Goal: Transaction & Acquisition: Purchase product/service

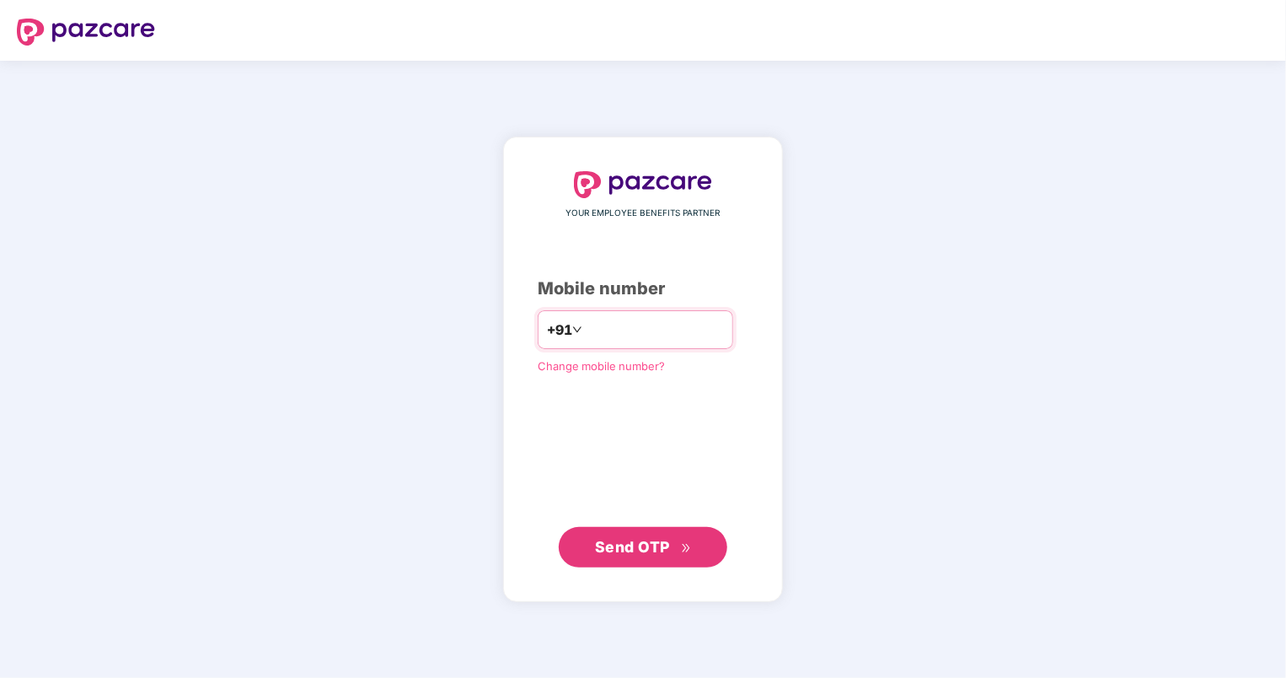
click at [676, 327] on input "number" at bounding box center [655, 329] width 138 height 27
type input "**********"
click at [661, 550] on span "Send OTP" at bounding box center [632, 546] width 75 height 18
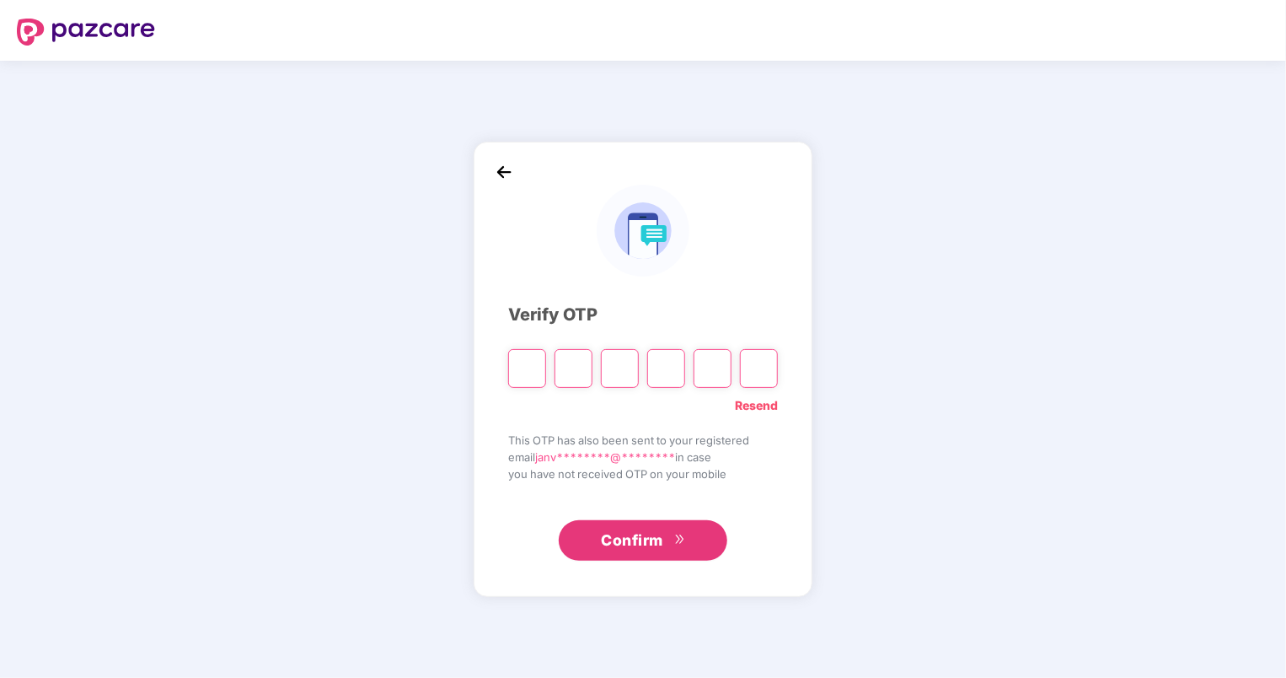
type input "*"
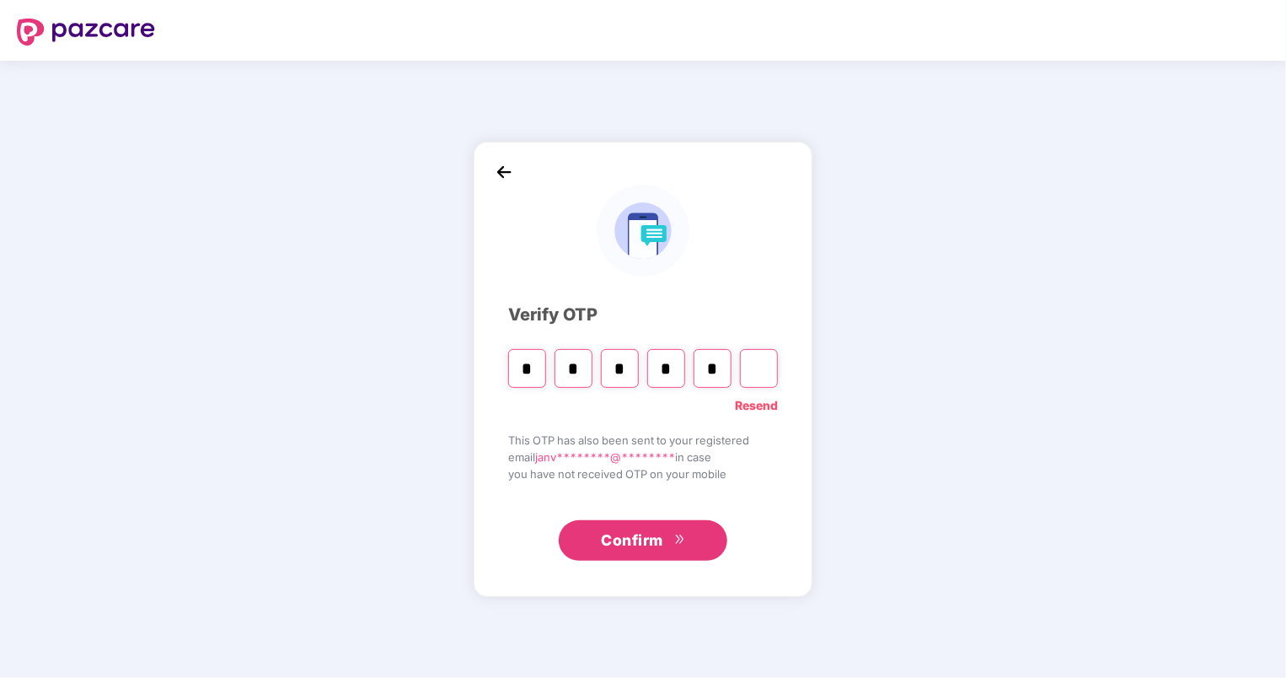
type input "*"
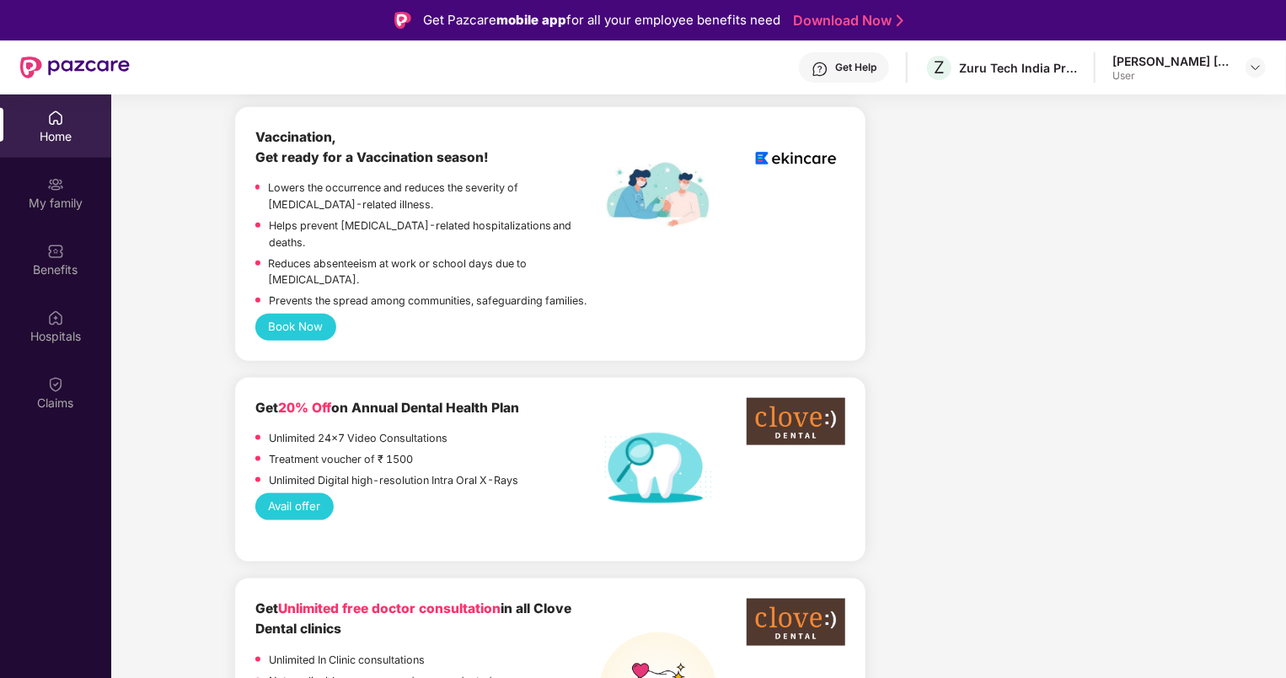
scroll to position [1095, 0]
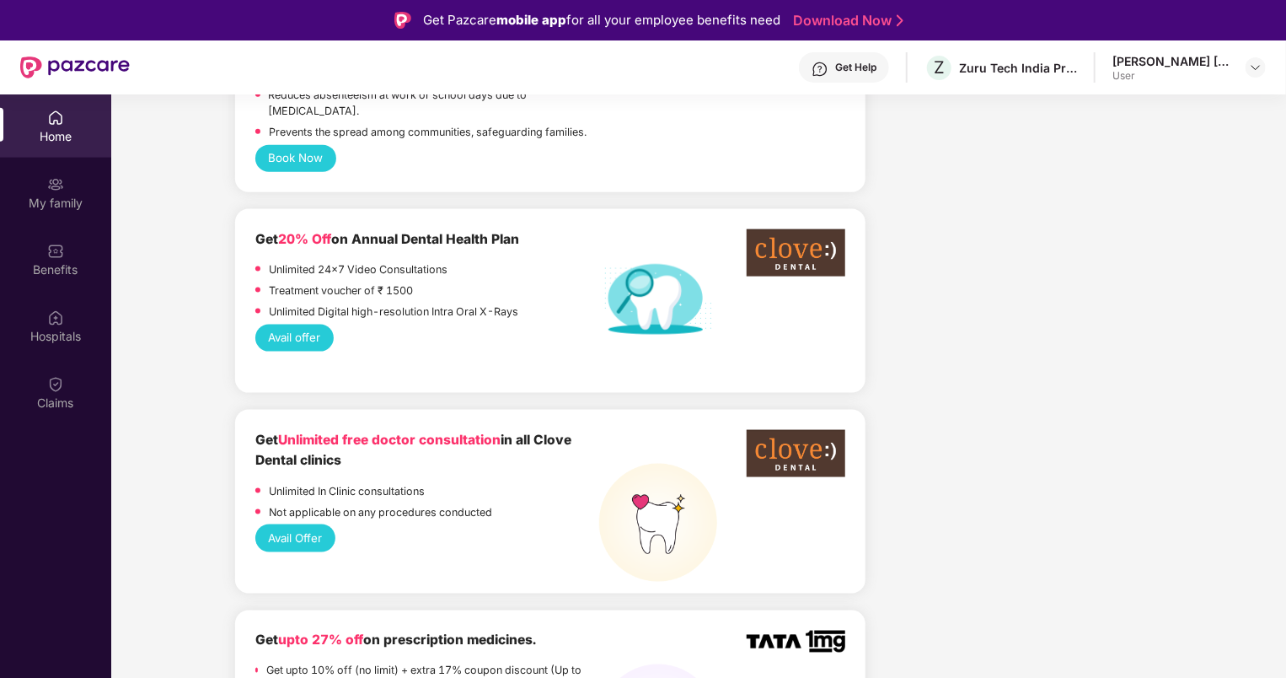
drag, startPoint x: 253, startPoint y: 206, endPoint x: 533, endPoint y: 217, distance: 280.0
click at [533, 217] on div "Get 20% Off on Annual Dental Health Plan Unlimited 24x7 Video Consultations Tre…" at bounding box center [550, 301] width 630 height 184
drag, startPoint x: 533, startPoint y: 217, endPoint x: 422, endPoint y: 306, distance: 141.5
click at [422, 324] on div "Avail offer" at bounding box center [550, 337] width 590 height 27
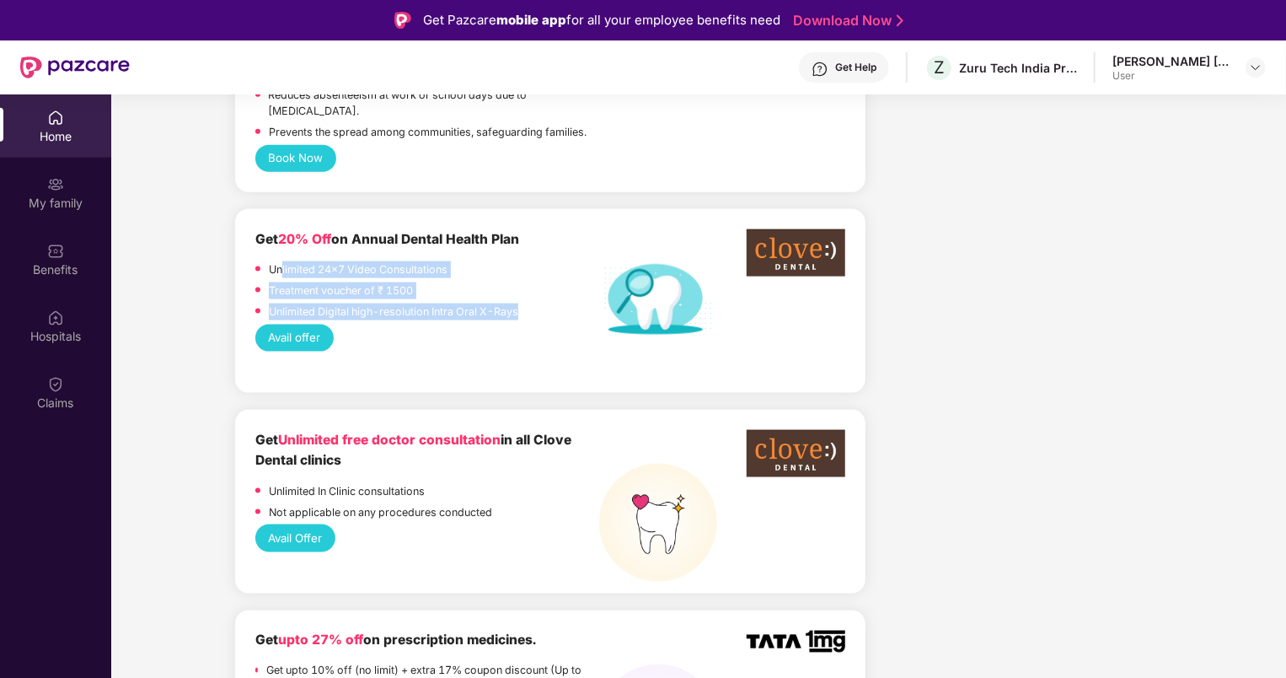
drag, startPoint x: 281, startPoint y: 240, endPoint x: 532, endPoint y: 289, distance: 255.8
click at [532, 289] on div "Unlimited 24x7 Video Consultations Treatment voucher of ₹ 1500 Unlimited Digita…" at bounding box center [427, 292] width 344 height 62
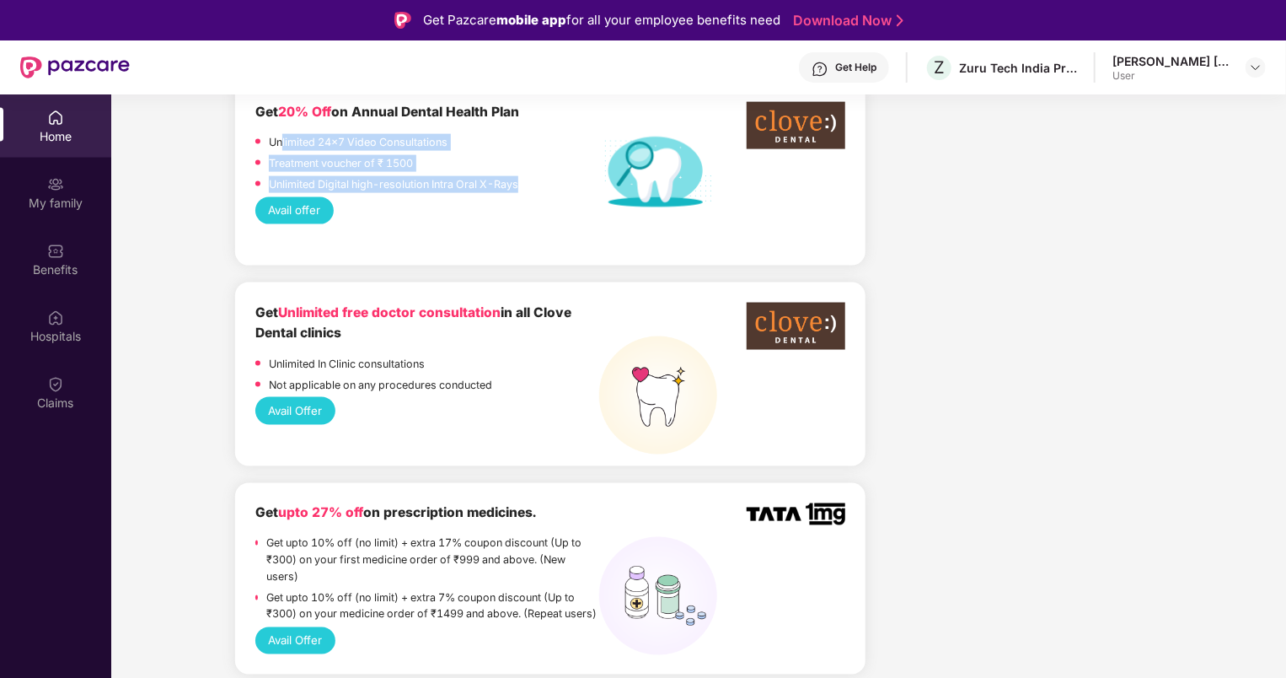
scroll to position [1264, 0]
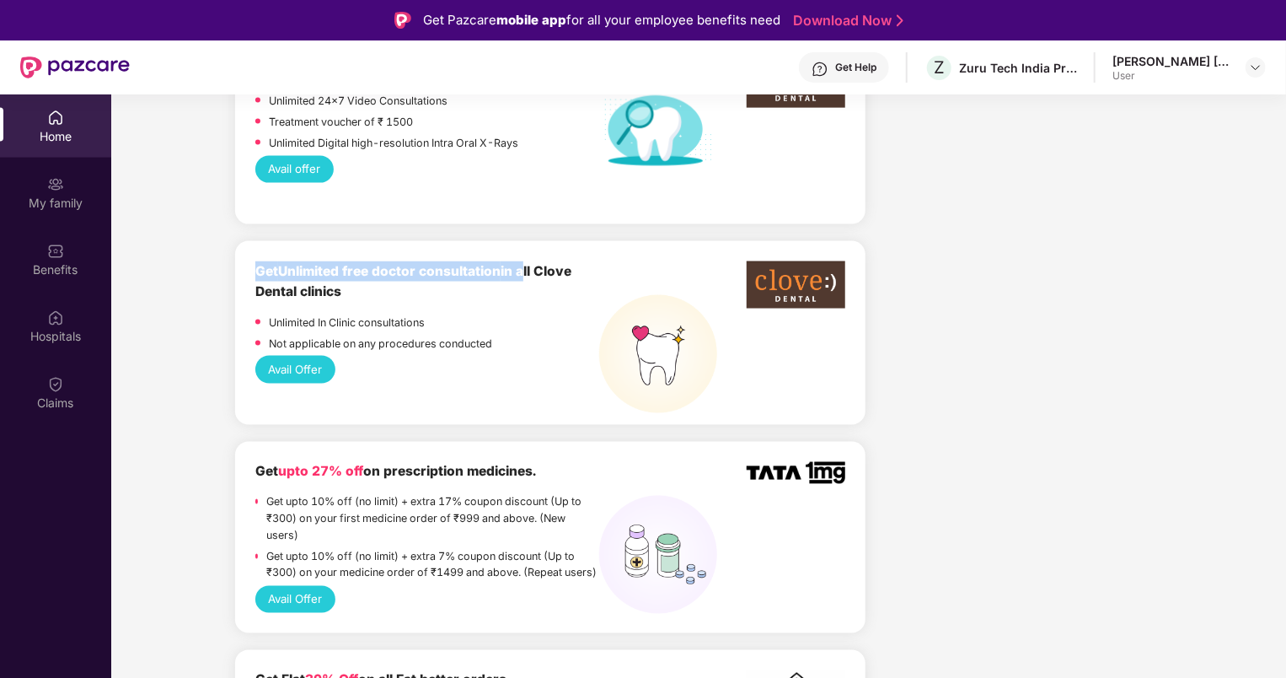
drag, startPoint x: 254, startPoint y: 243, endPoint x: 527, endPoint y: 251, distance: 272.3
click at [527, 261] on div "Get Unlimited free doctor consultation in all Clove Dental clinics" at bounding box center [427, 281] width 344 height 41
drag, startPoint x: 527, startPoint y: 251, endPoint x: 528, endPoint y: 290, distance: 38.8
click at [528, 314] on div "Unlimited In Clinic consultations" at bounding box center [427, 324] width 344 height 21
click at [287, 356] on button "Avail Offer" at bounding box center [295, 369] width 80 height 27
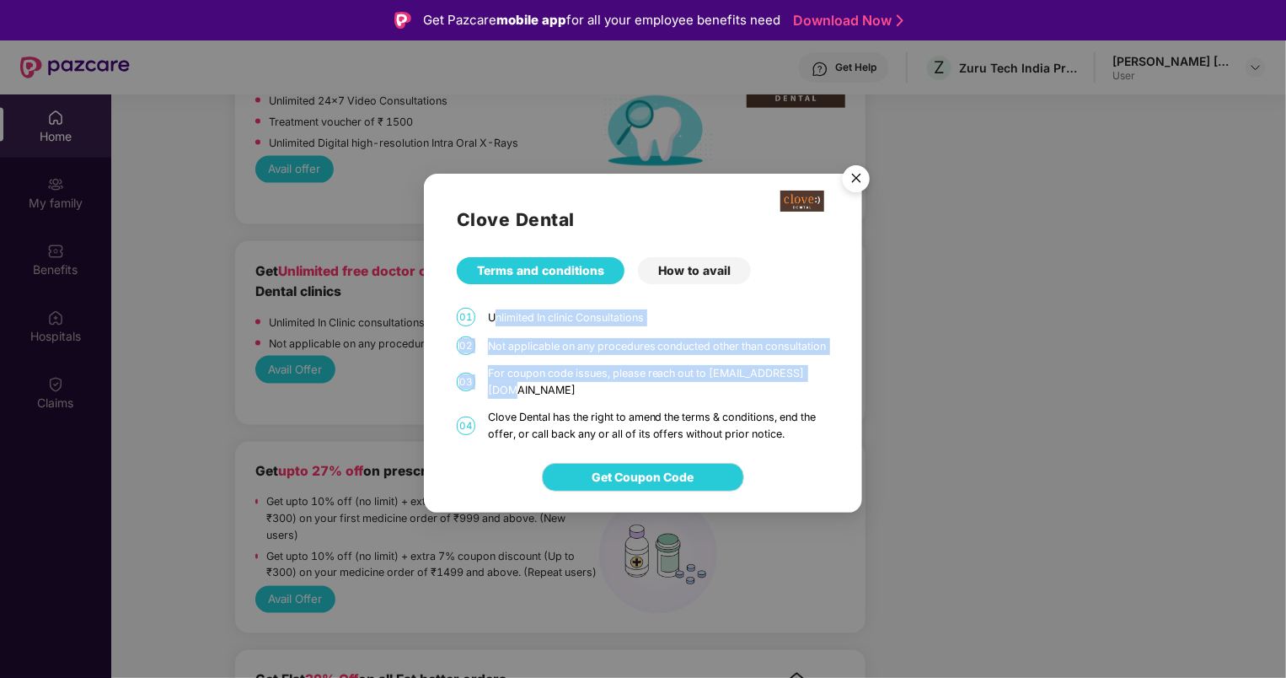
drag, startPoint x: 492, startPoint y: 314, endPoint x: 829, endPoint y: 391, distance: 345.7
click at [829, 391] on div "Clove Dental Terms and conditions How to avail 01 Unlimited In clinic Consultat…" at bounding box center [643, 308] width 438 height 269
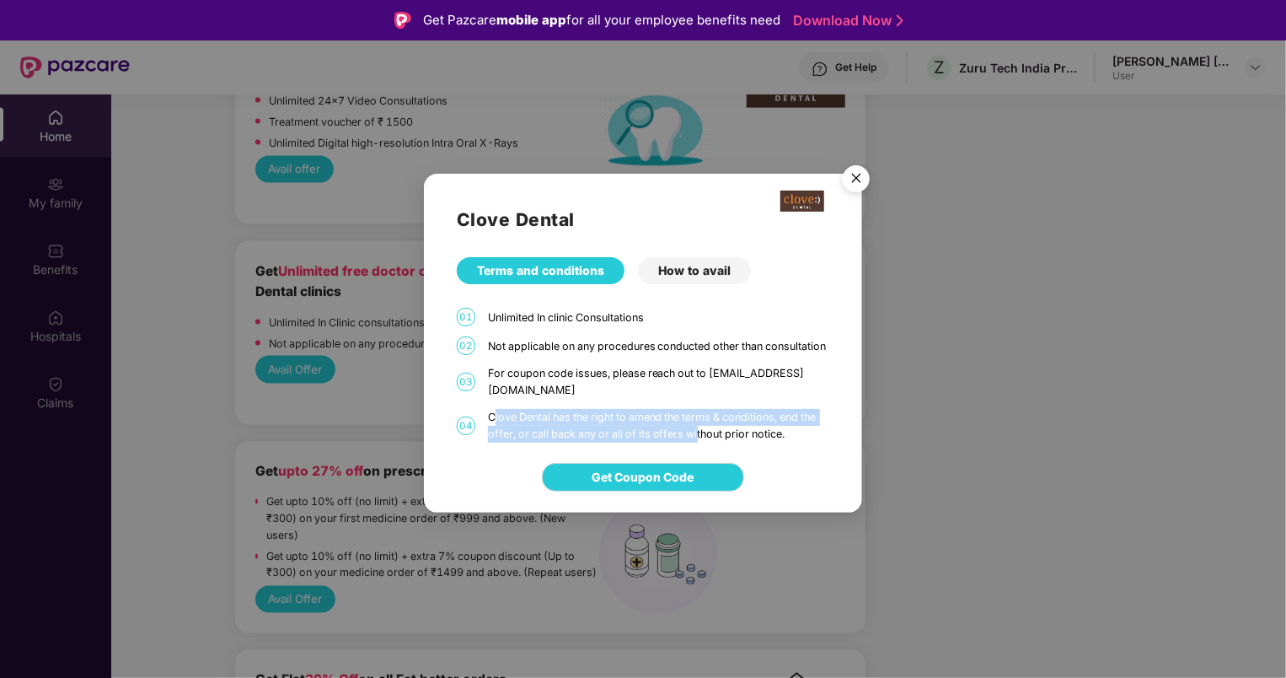
drag, startPoint x: 492, startPoint y: 419, endPoint x: 721, endPoint y: 431, distance: 229.6
click at [720, 431] on div "Clove Dental has the right to amend the terms & conditions, end the offer, or c…" at bounding box center [658, 426] width 341 height 34
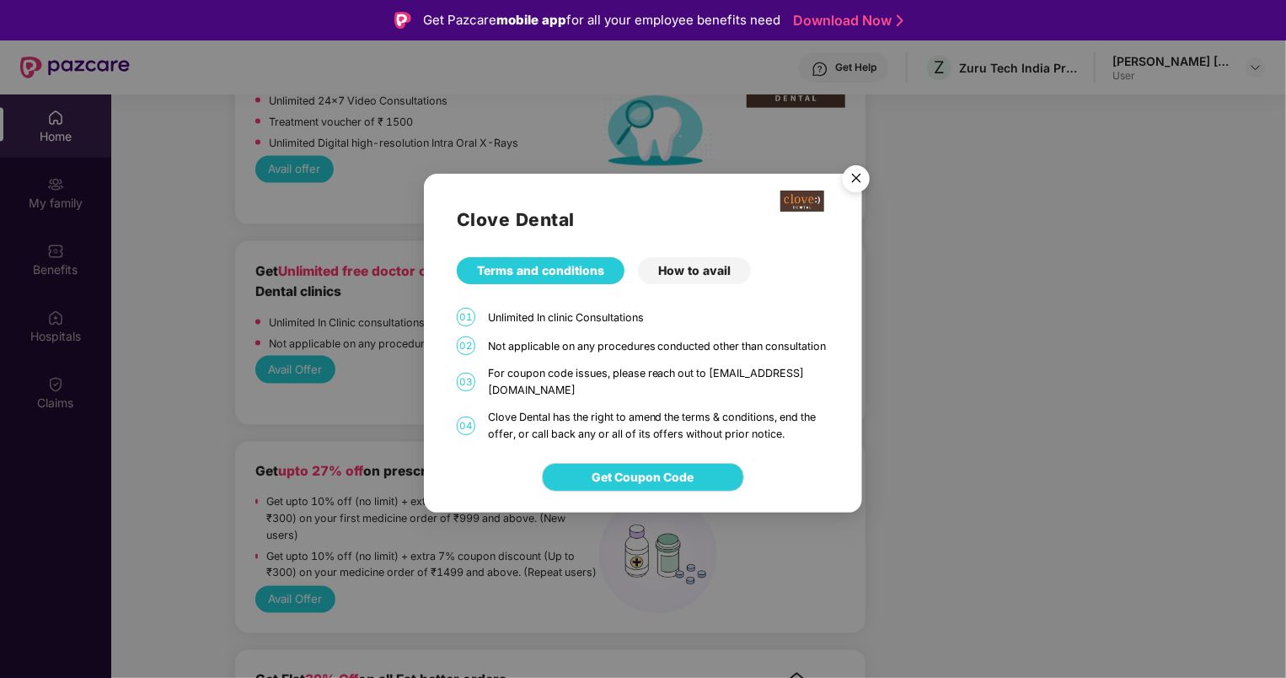
drag, startPoint x: 721, startPoint y: 431, endPoint x: 961, endPoint y: 365, distance: 248.4
click at [956, 372] on div "Clove Dental Terms and conditions How to avail 01 Unlimited In clinic Consultat…" at bounding box center [643, 339] width 1286 height 678
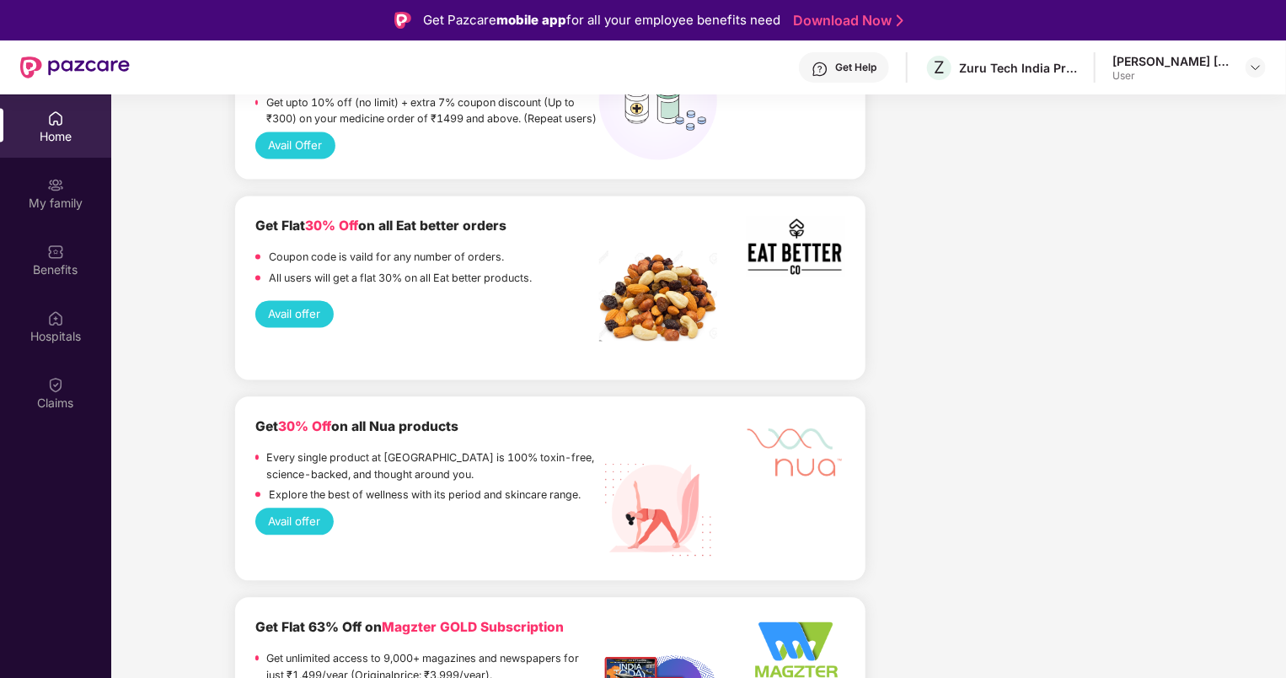
scroll to position [1770, 0]
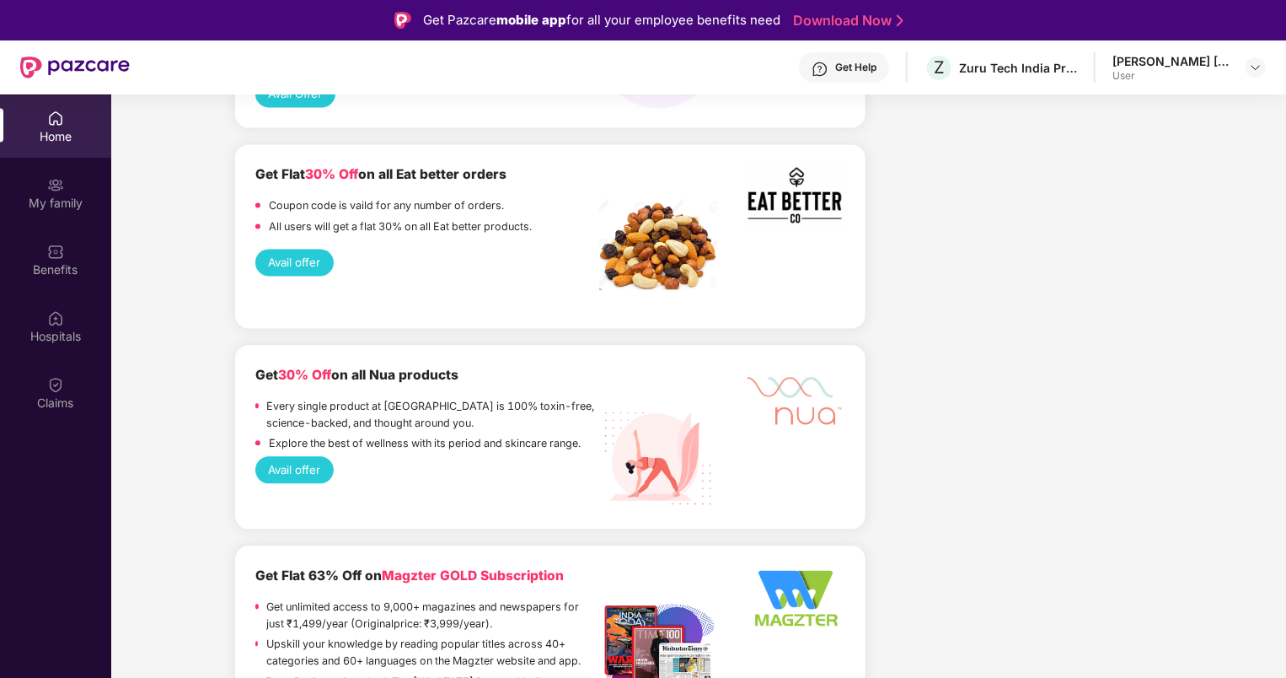
click at [283, 249] on button "Avail offer" at bounding box center [294, 262] width 78 height 27
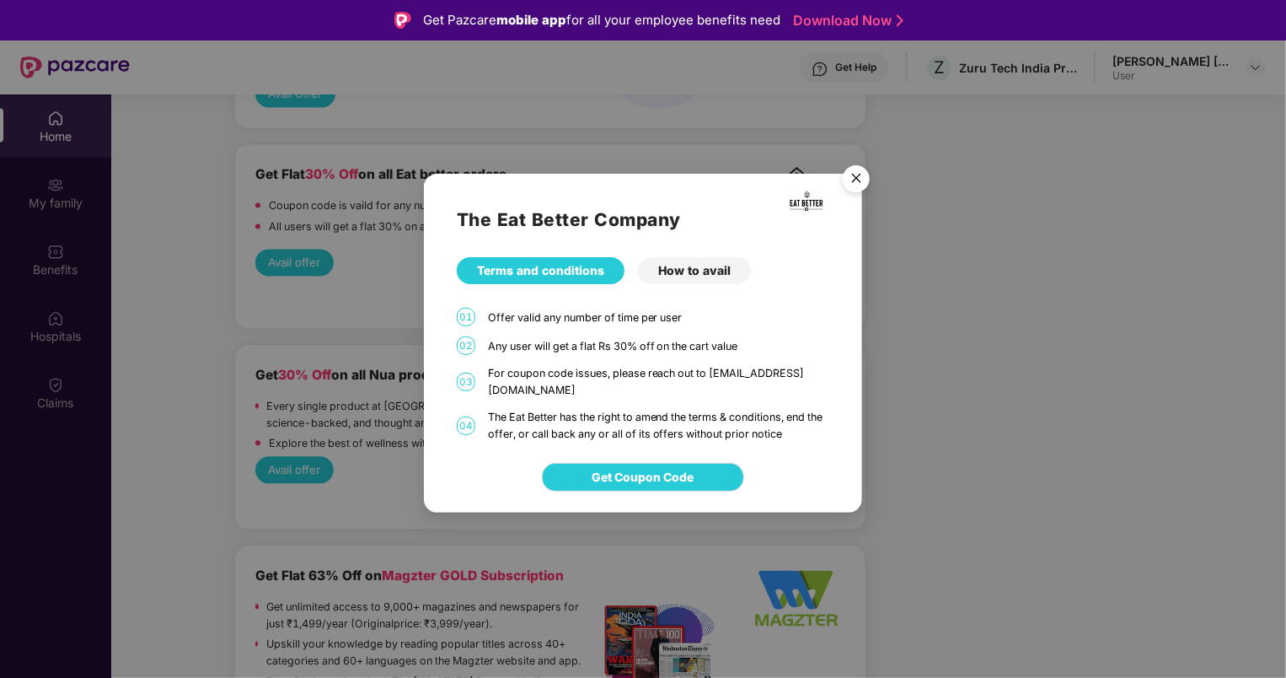
click at [684, 267] on div "How to avail" at bounding box center [694, 270] width 113 height 27
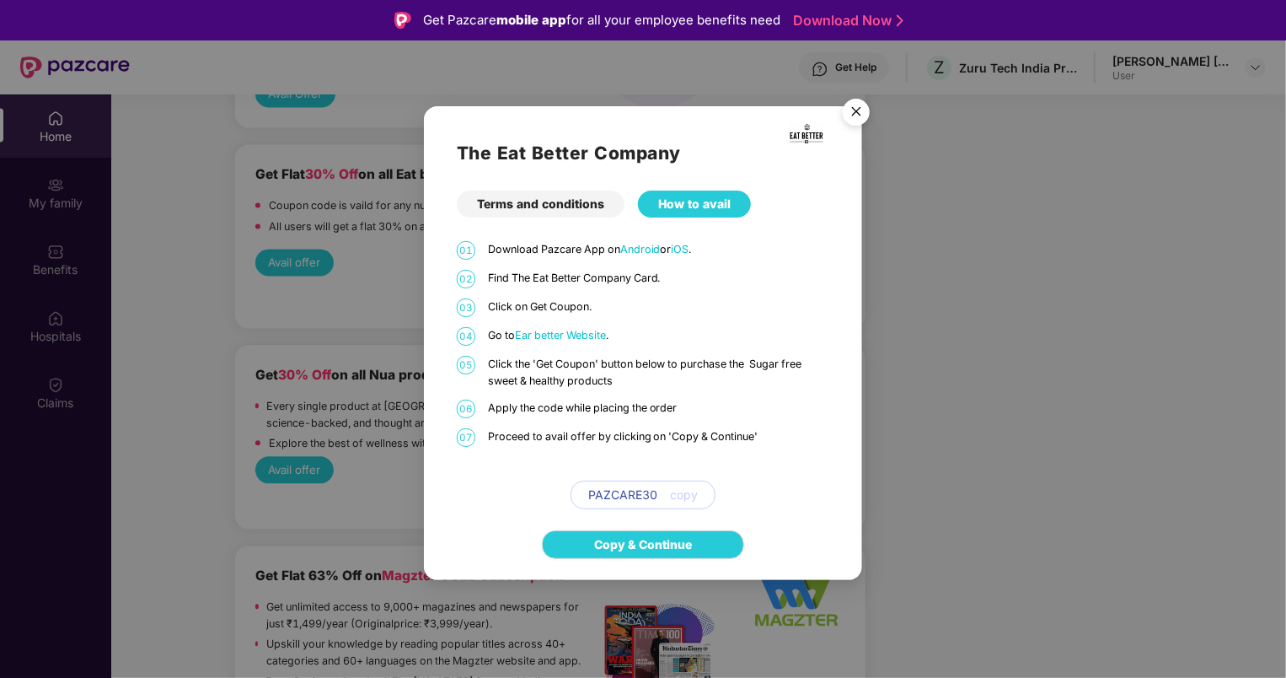
click at [681, 495] on span "copy" at bounding box center [684, 494] width 28 height 19
click at [563, 222] on div "The Eat Better Company Terms and conditions How to avail 01 Download Pazcare Ap…" at bounding box center [643, 307] width 438 height 402
click at [574, 212] on div "Terms and conditions" at bounding box center [541, 203] width 168 height 27
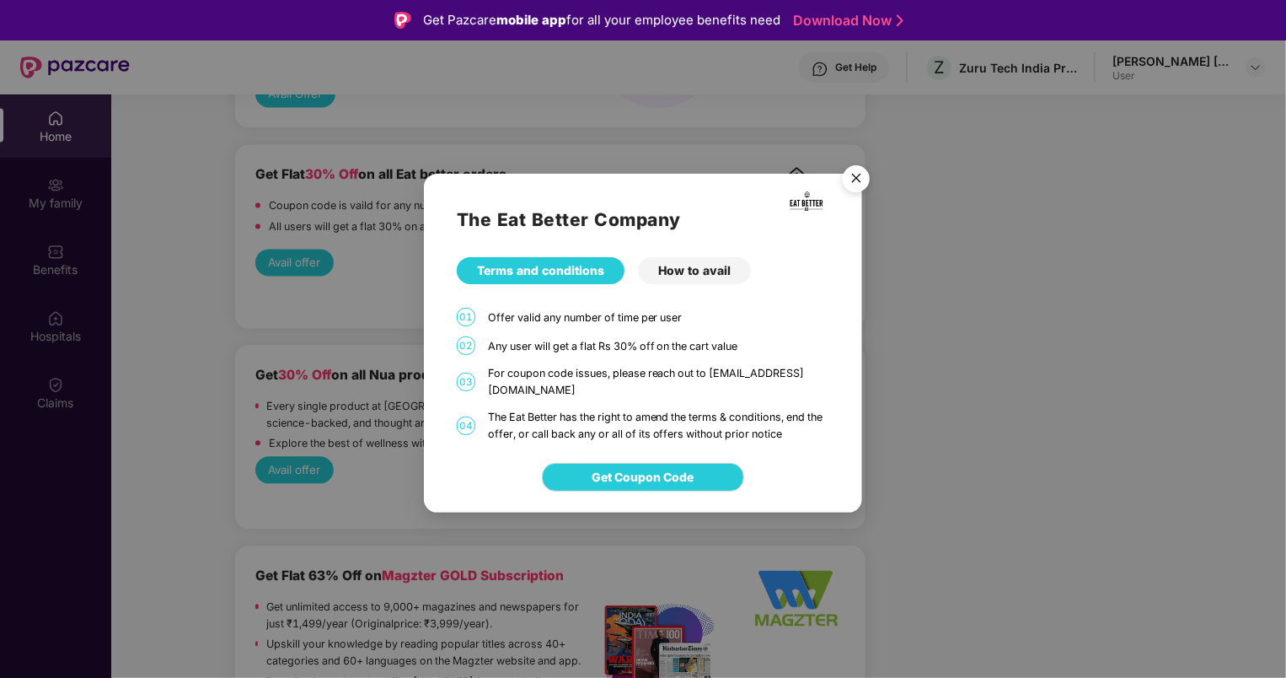
click at [866, 183] on img "Close" at bounding box center [856, 181] width 47 height 47
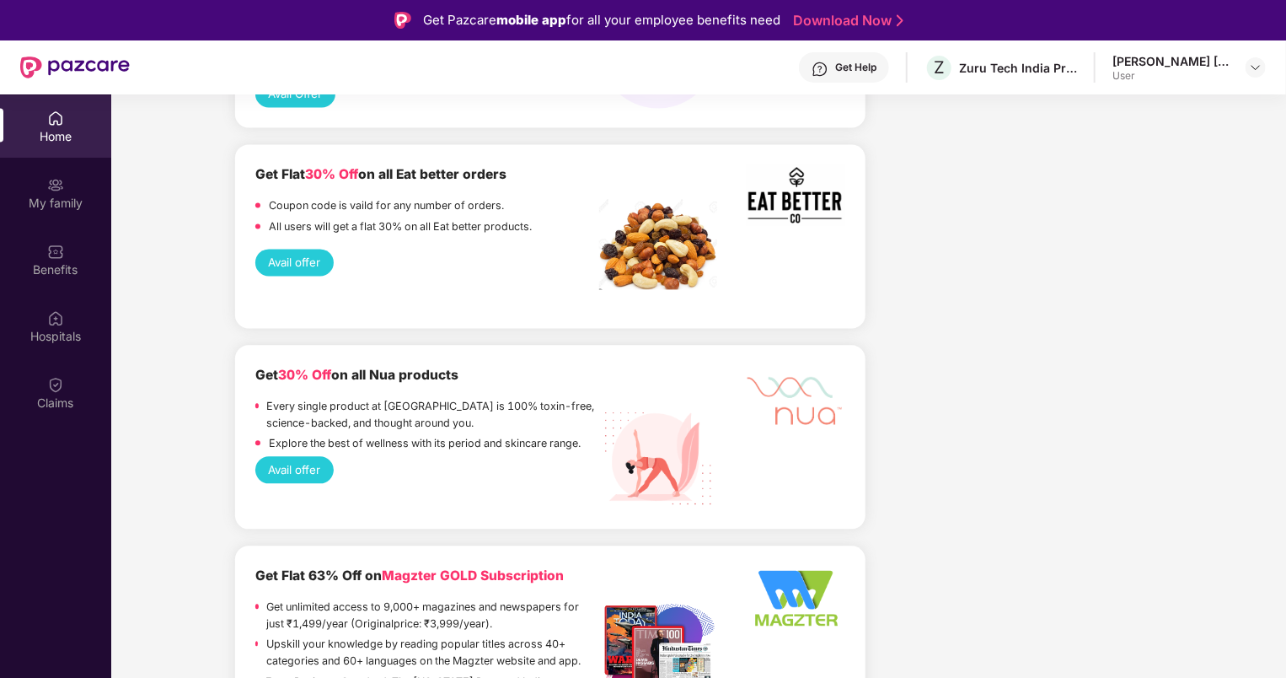
click at [287, 257] on button "Avail offer" at bounding box center [294, 262] width 78 height 27
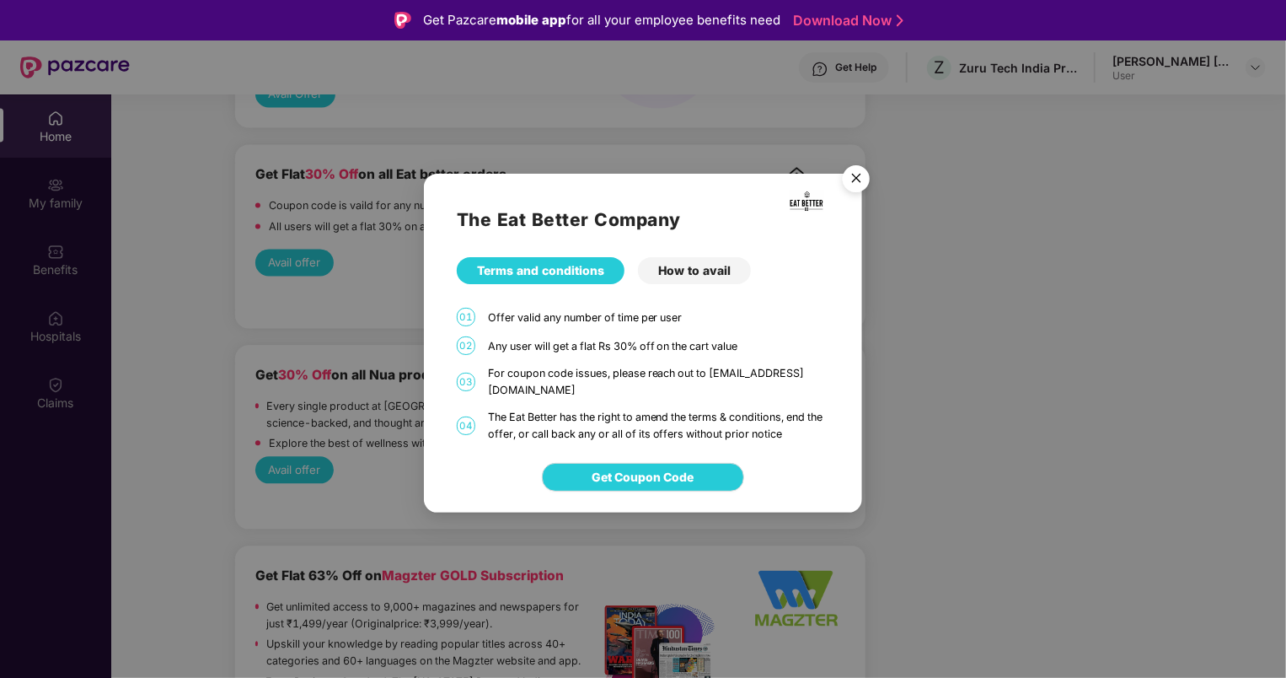
click at [665, 293] on div "The Eat Better Company Terms and conditions How to avail 01 Offer valid any num…" at bounding box center [643, 308] width 438 height 269
click at [684, 276] on div "How to avail" at bounding box center [694, 270] width 113 height 27
